Goal: Information Seeking & Learning: Learn about a topic

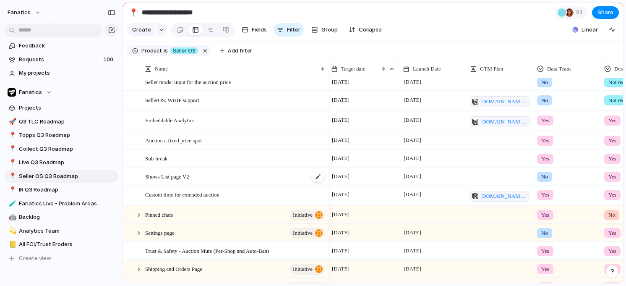
scroll to position [30, 0]
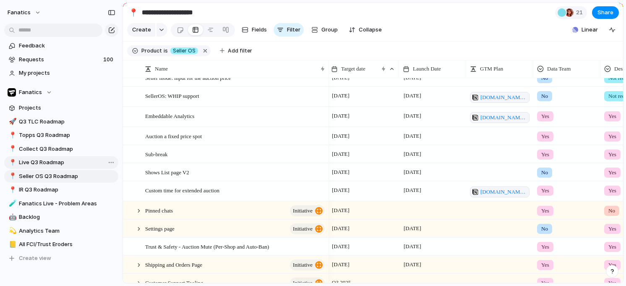
click at [38, 168] on link "📍 Live Q3 Roadmap" at bounding box center [61, 162] width 114 height 13
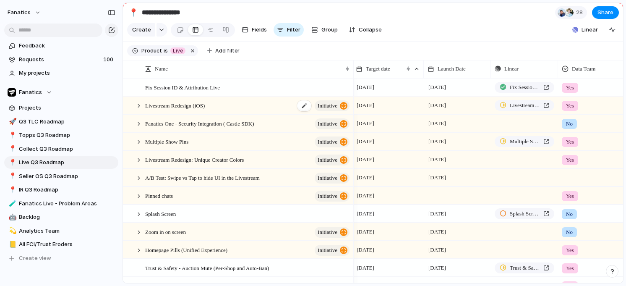
click at [188, 110] on span "Livestream Redesign (iOS)" at bounding box center [175, 105] width 60 height 10
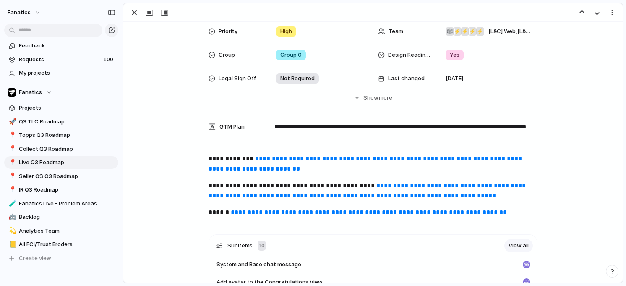
scroll to position [191, 0]
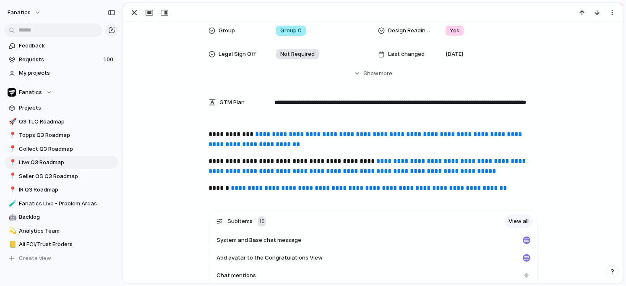
click at [256, 137] on link "**********" at bounding box center [366, 139] width 315 height 16
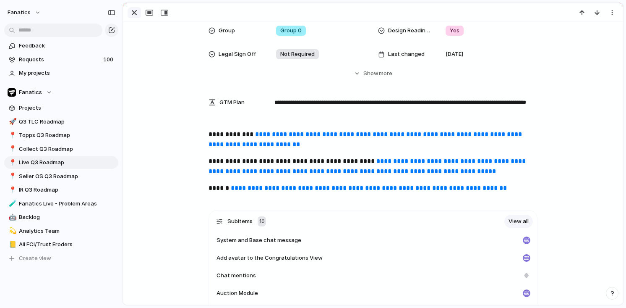
click at [129, 13] on div "button" at bounding box center [134, 13] width 10 height 10
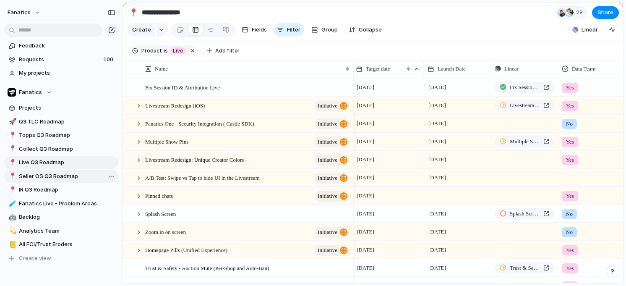
click at [45, 175] on span "Seller OS Q3 Roadmap" at bounding box center [67, 176] width 97 height 8
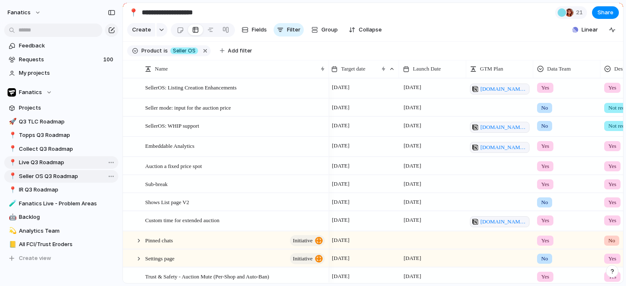
click at [34, 163] on span "Live Q3 Roadmap" at bounding box center [67, 162] width 97 height 8
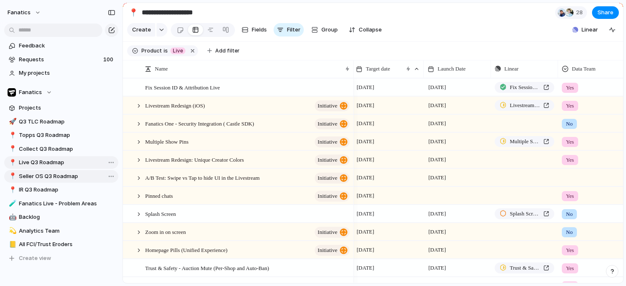
type input "**********"
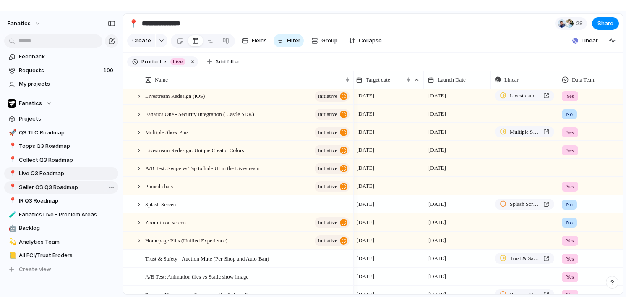
scroll to position [22, 0]
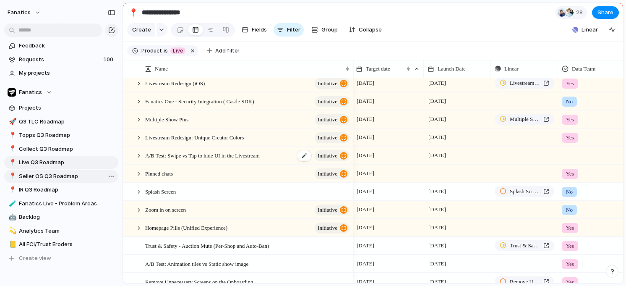
click at [161, 160] on span "A/B Test: Swipe vs Tap to hide UI in the Livestream" at bounding box center [202, 155] width 115 height 10
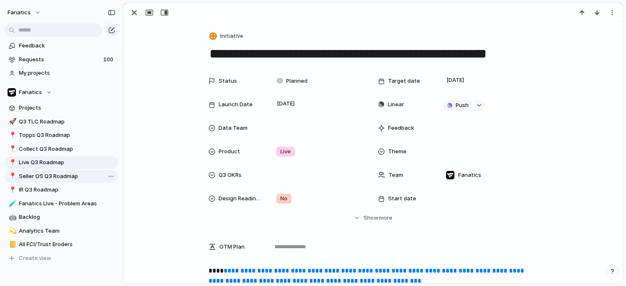
click at [278, 51] on textarea "**********" at bounding box center [373, 54] width 329 height 18
click at [135, 11] on div "button" at bounding box center [134, 13] width 10 height 10
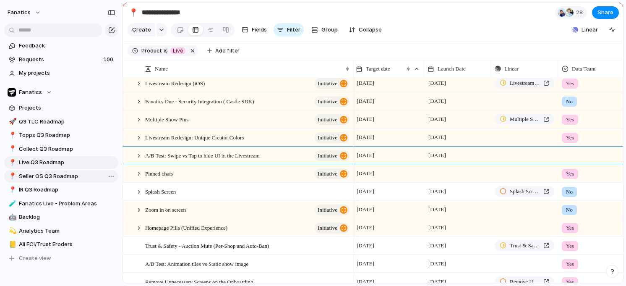
click at [135, 11] on main "**********" at bounding box center [373, 143] width 501 height 281
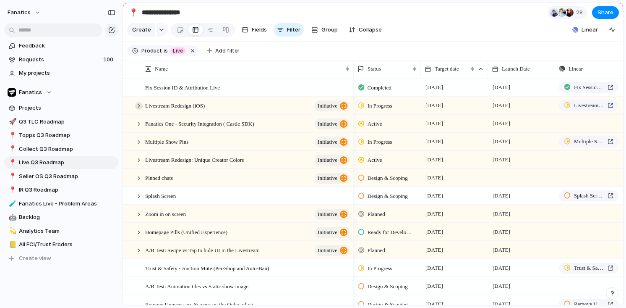
click at [139, 105] on div at bounding box center [139, 106] width 8 height 8
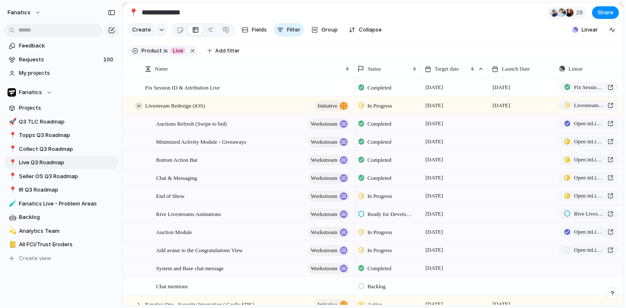
click at [140, 103] on div at bounding box center [139, 106] width 8 height 8
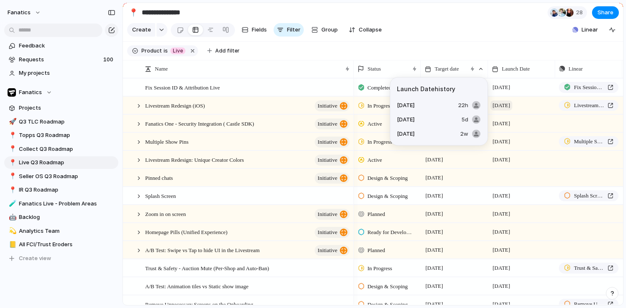
click at [508, 106] on span "[DATE]" at bounding box center [502, 105] width 22 height 10
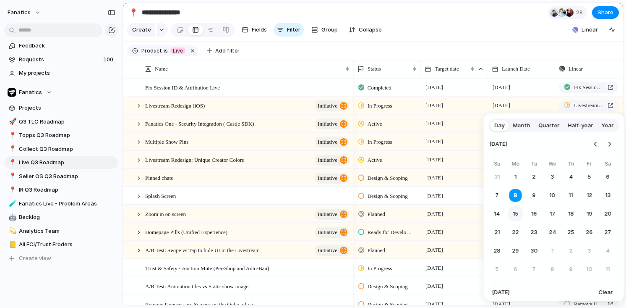
click at [516, 211] on button "15" at bounding box center [515, 213] width 15 height 15
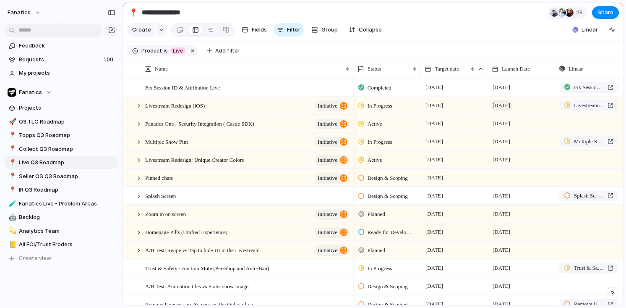
click at [506, 109] on span "[DATE]" at bounding box center [502, 105] width 22 height 10
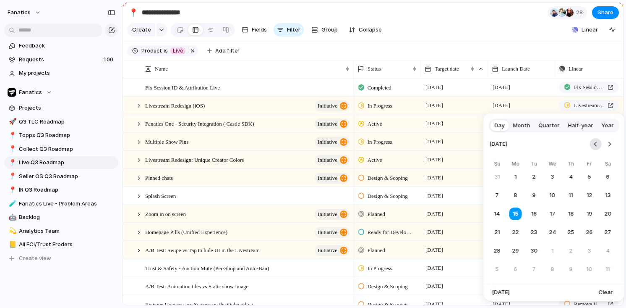
click at [593, 148] on button "Go to the Previous Month" at bounding box center [596, 144] width 12 height 12
click at [517, 247] on button "25" at bounding box center [515, 250] width 15 height 15
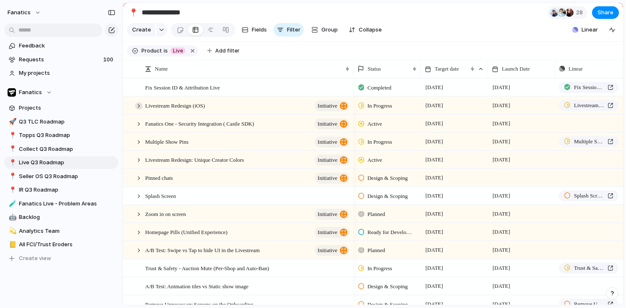
click at [139, 106] on div at bounding box center [139, 106] width 8 height 8
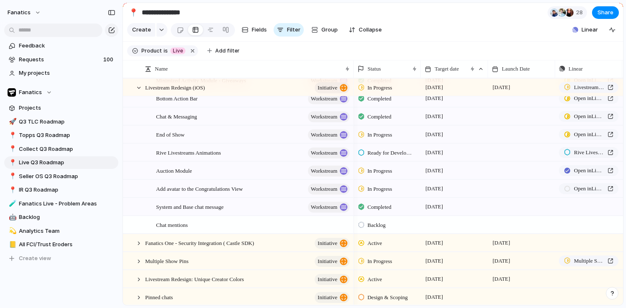
scroll to position [62, 0]
click at [138, 89] on div at bounding box center [139, 88] width 8 height 8
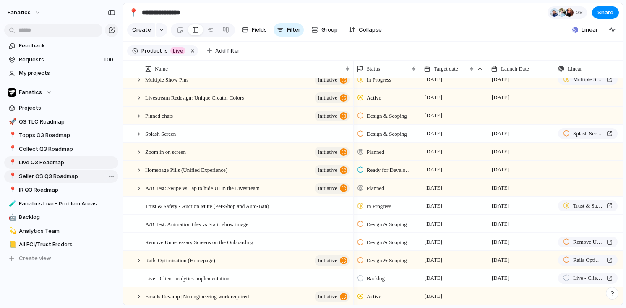
click at [53, 181] on link "📍 Seller OS Q3 Roadmap" at bounding box center [61, 176] width 114 height 13
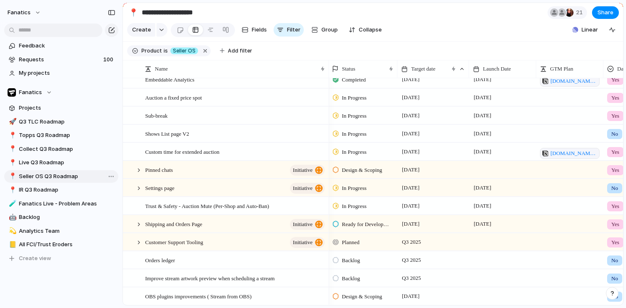
type input "**********"
